Goal: Task Accomplishment & Management: Manage account settings

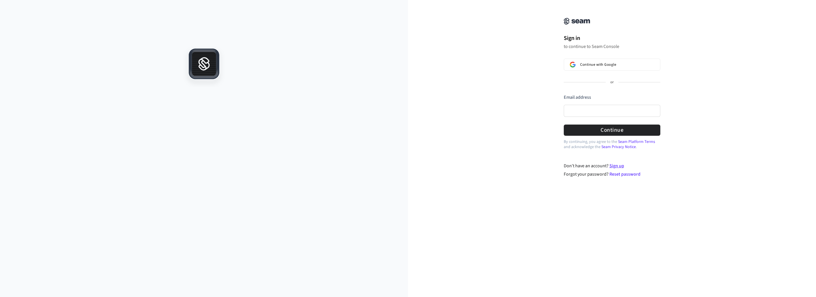
click at [618, 165] on link "Sign up" at bounding box center [616, 166] width 15 height 6
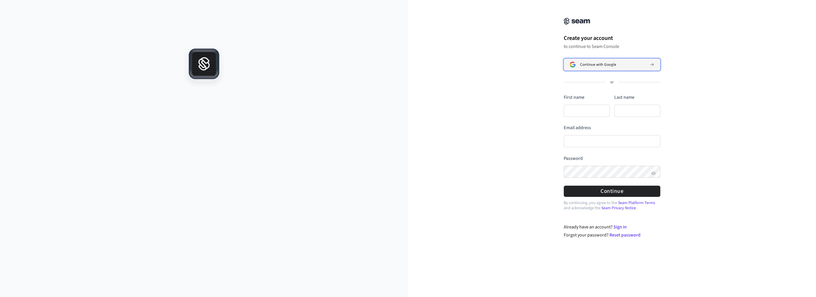
click at [584, 65] on span "Continue with Google" at bounding box center [598, 64] width 36 height 5
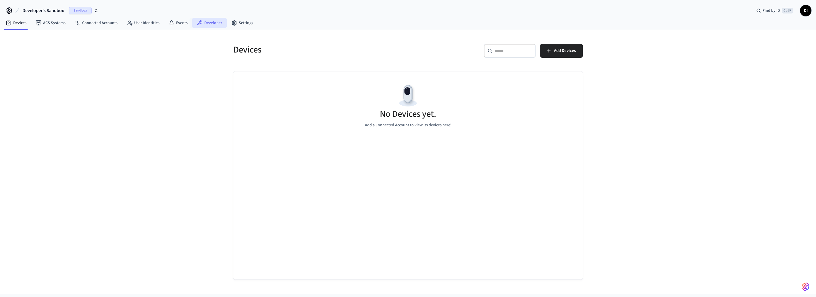
click at [211, 21] on link "Developer" at bounding box center [209, 23] width 34 height 10
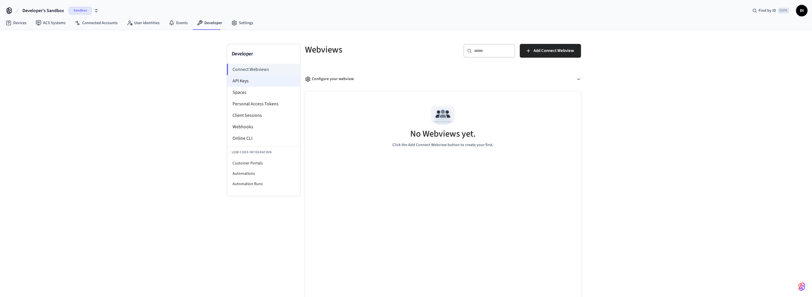
click at [245, 82] on li "API Keys" at bounding box center [263, 80] width 73 height 11
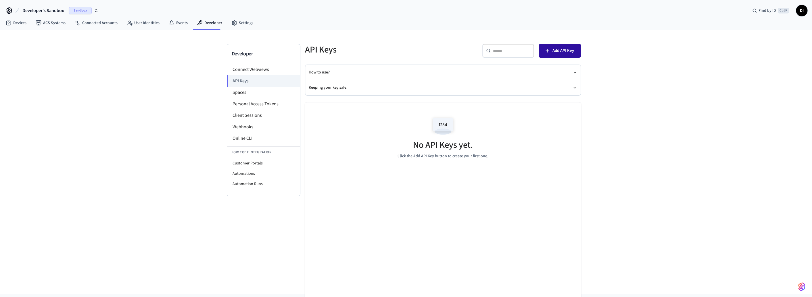
click at [548, 47] on button "Add API Key" at bounding box center [559, 51] width 42 height 14
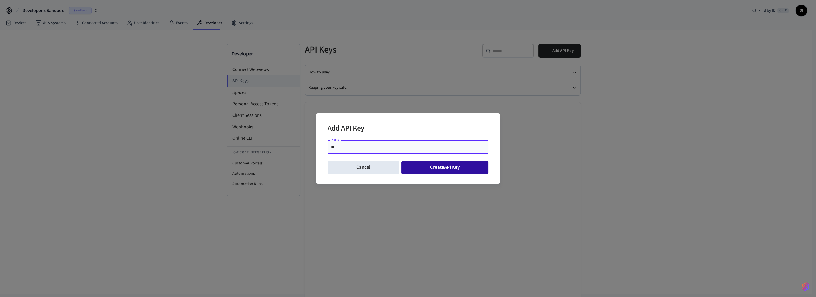
type input "**"
click at [450, 168] on button "Create API Key" at bounding box center [444, 168] width 87 height 14
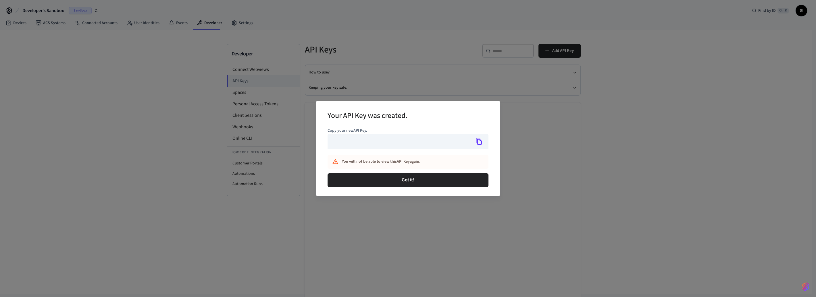
type input "**********"
click at [478, 141] on icon "Copy" at bounding box center [478, 141] width 7 height 7
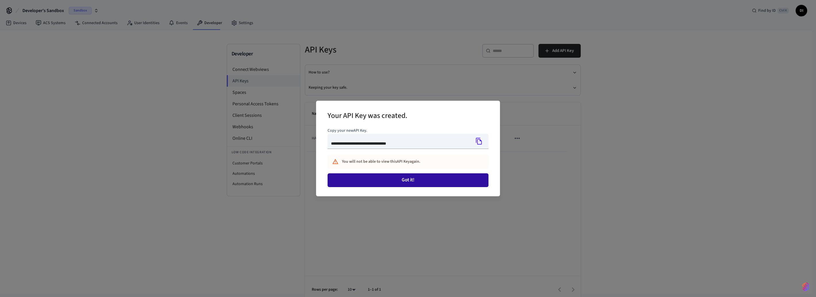
click at [435, 182] on button "Got it!" at bounding box center [407, 181] width 161 height 14
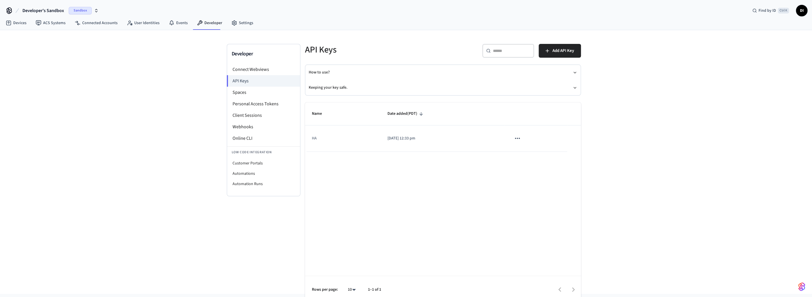
click at [518, 138] on icon "sticky table" at bounding box center [516, 138] width 5 height 1
click at [447, 204] on div at bounding box center [408, 148] width 816 height 297
click at [250, 102] on li "Personal Access Tokens" at bounding box center [263, 103] width 73 height 11
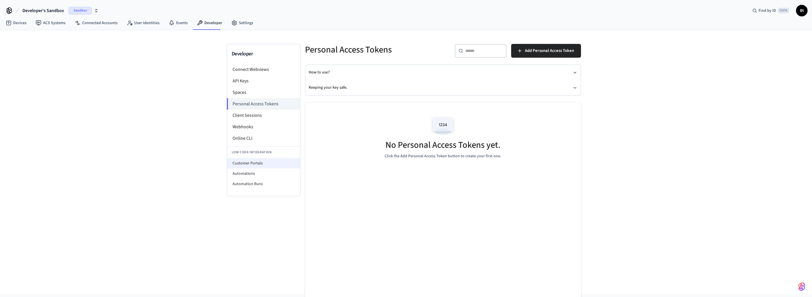
click at [260, 164] on li "Customer Portals" at bounding box center [263, 163] width 73 height 10
select select "**********"
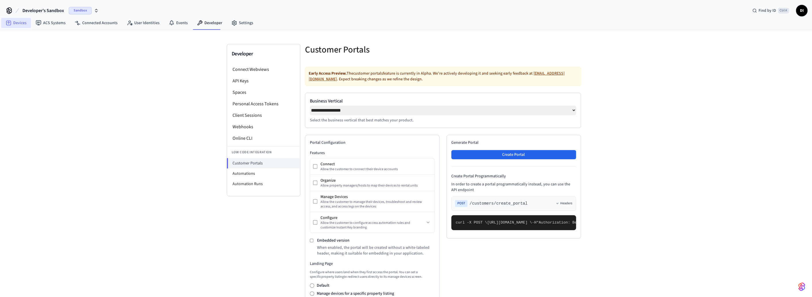
click at [18, 20] on link "Devices" at bounding box center [16, 23] width 30 height 10
